Goal: Transaction & Acquisition: Purchase product/service

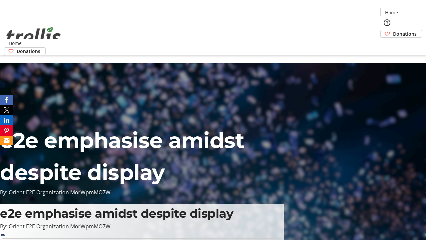
click at [393, 30] on span "Donations" at bounding box center [405, 33] width 24 height 7
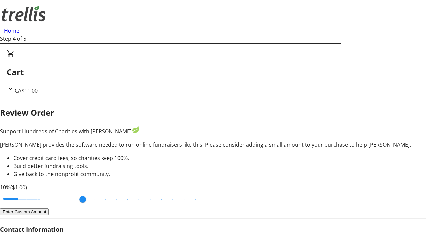
type input "3"
click at [45, 192] on input "Cover fees percentage" at bounding box center [21, 199] width 51 height 15
